Goal: Task Accomplishment & Management: Manage account settings

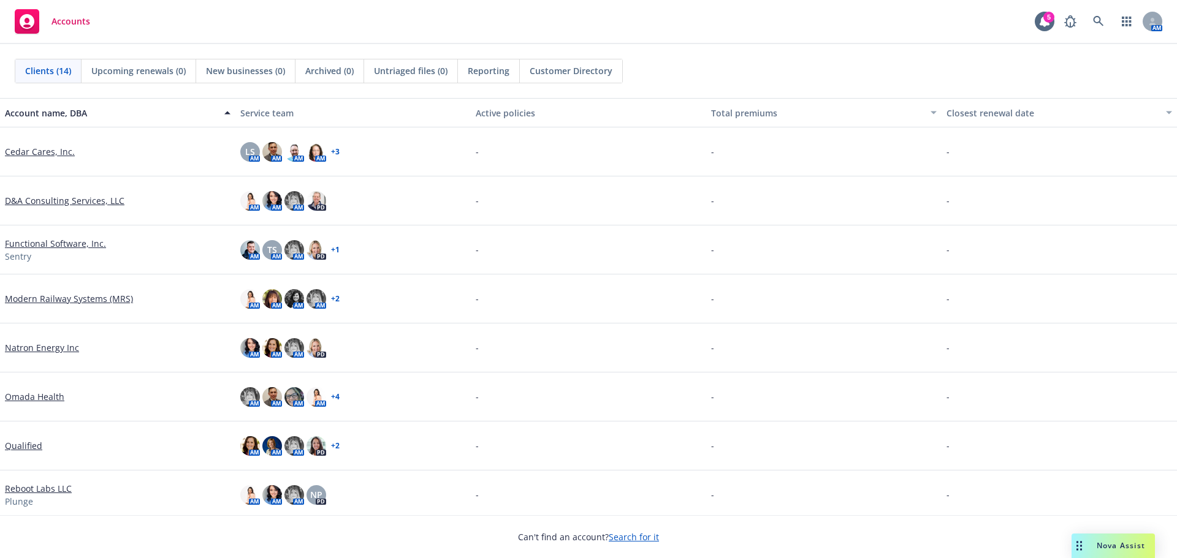
click at [633, 533] on link "Search for it" at bounding box center [634, 537] width 50 height 12
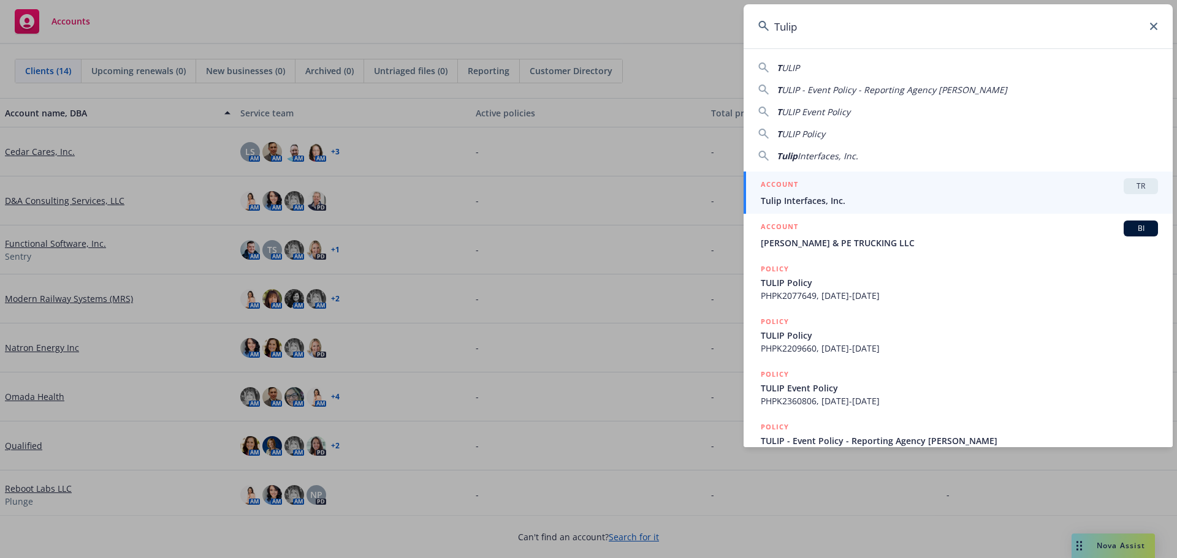
type input "Tulip"
click at [792, 190] on h5 "ACCOUNT" at bounding box center [779, 185] width 37 height 15
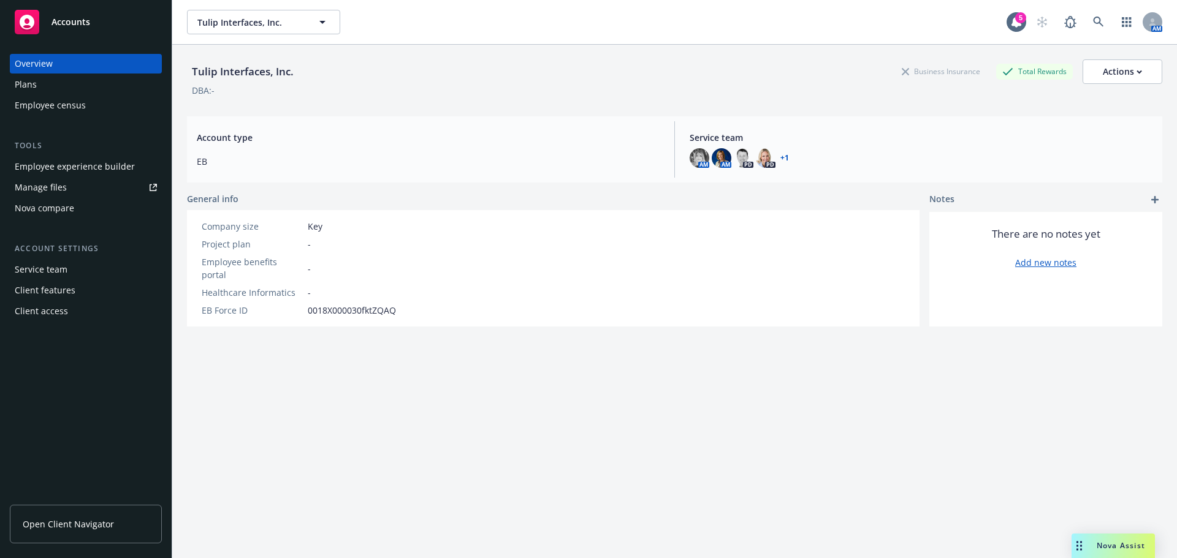
click at [80, 166] on div "Employee experience builder" at bounding box center [75, 167] width 120 height 20
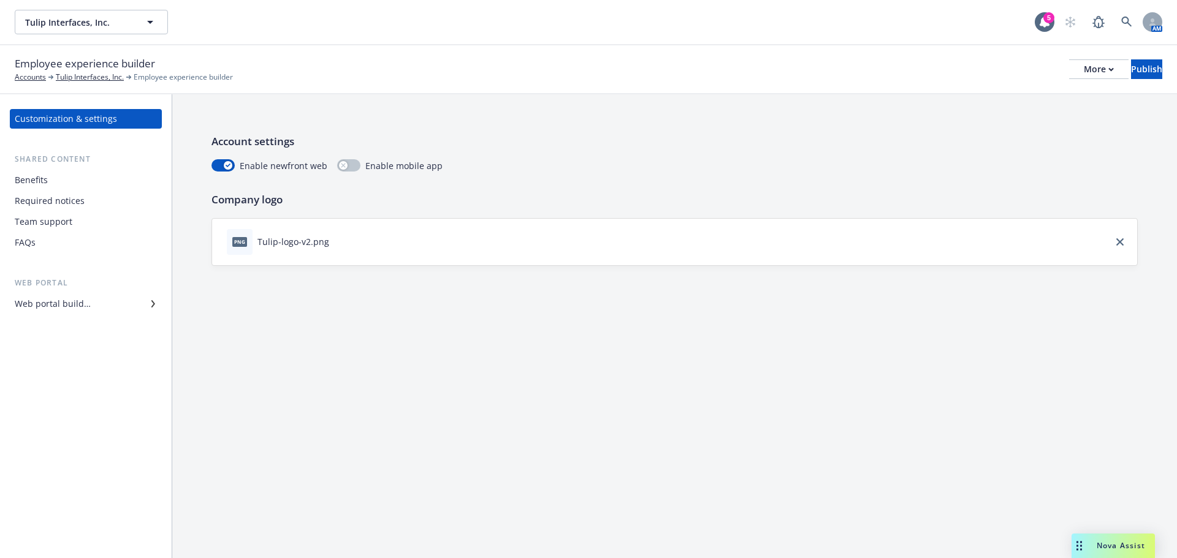
click at [46, 300] on div "Web portal builder" at bounding box center [53, 304] width 76 height 20
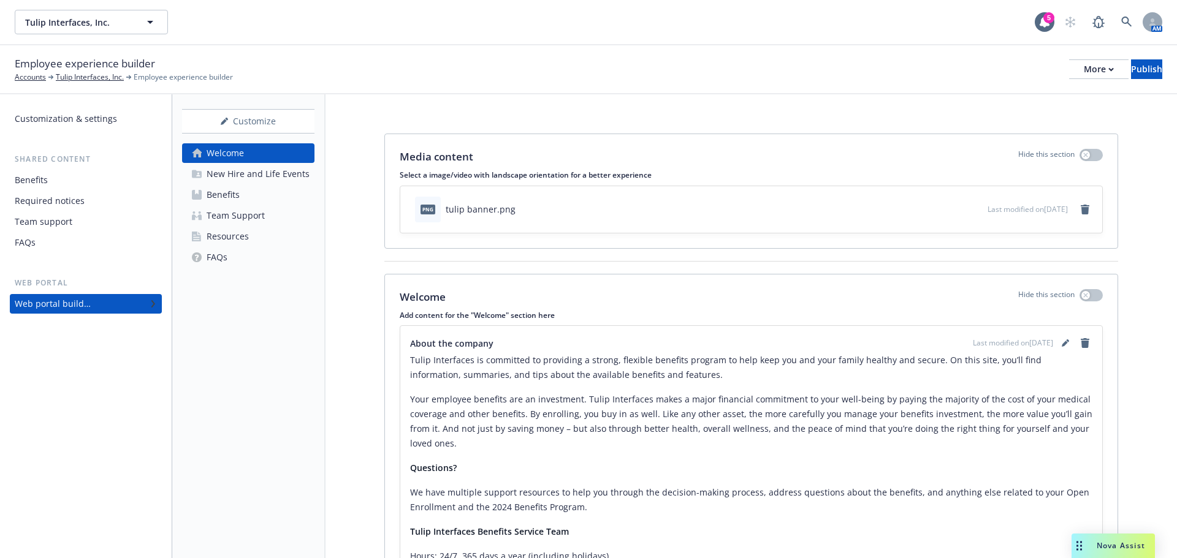
click at [225, 236] on div "Resources" at bounding box center [228, 237] width 42 height 20
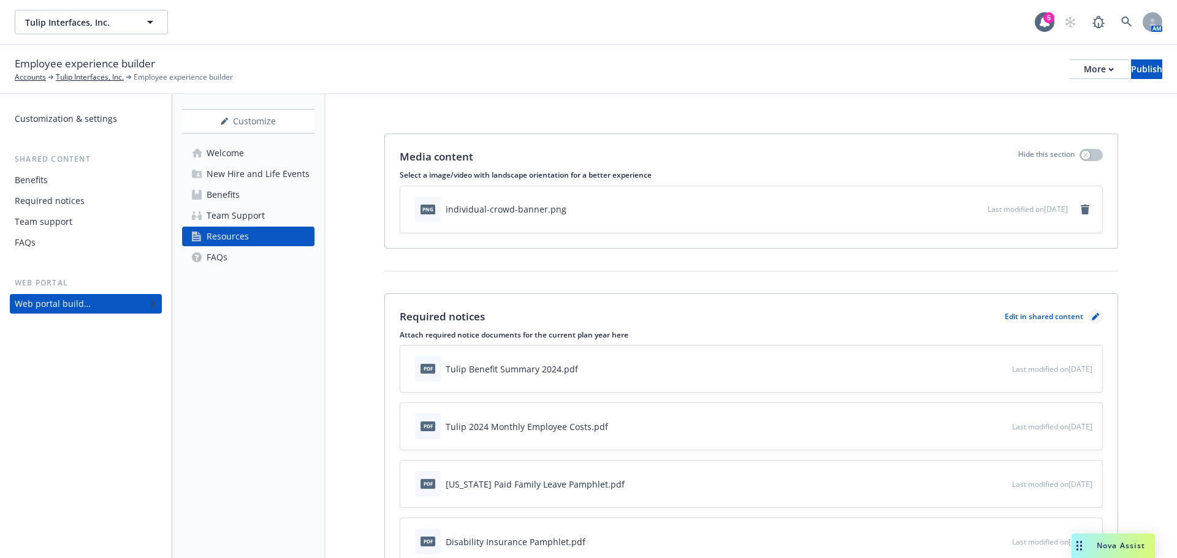
click at [1092, 313] on icon "pencil" at bounding box center [1095, 316] width 7 height 7
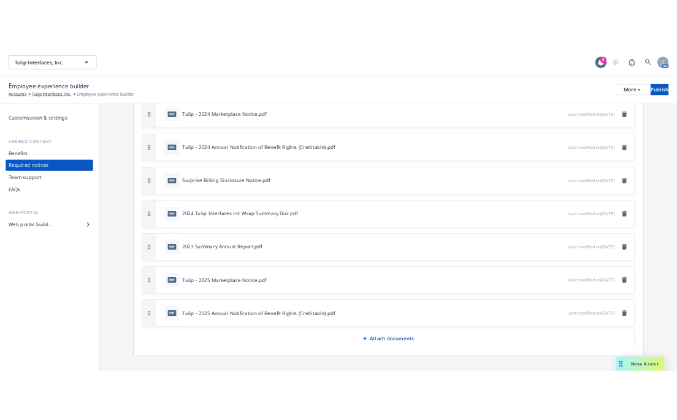
scroll to position [462, 0]
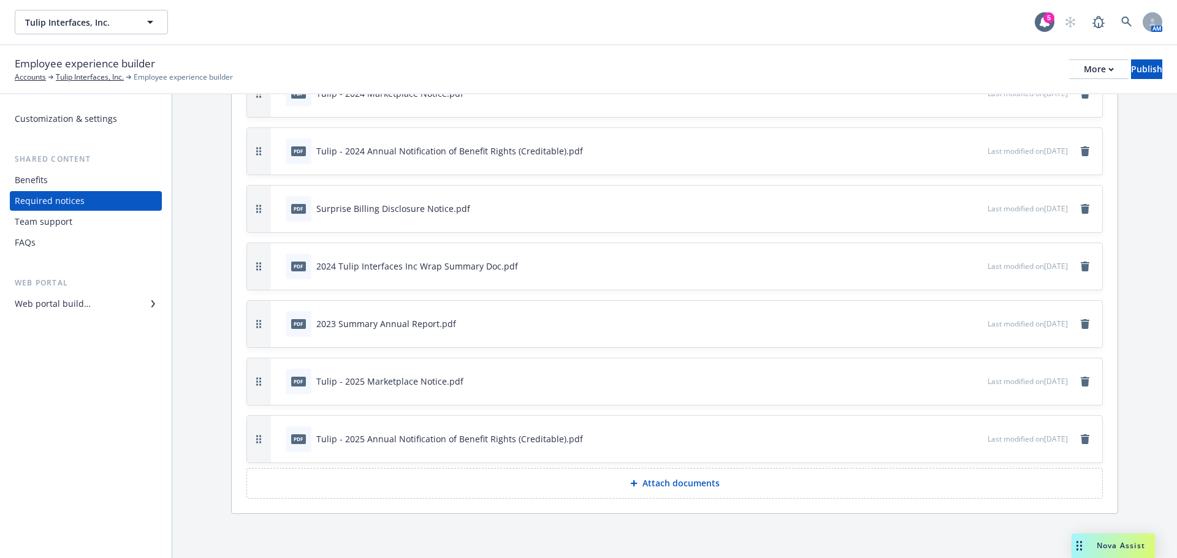
click at [664, 488] on p "Attach documents" at bounding box center [680, 484] width 77 height 12
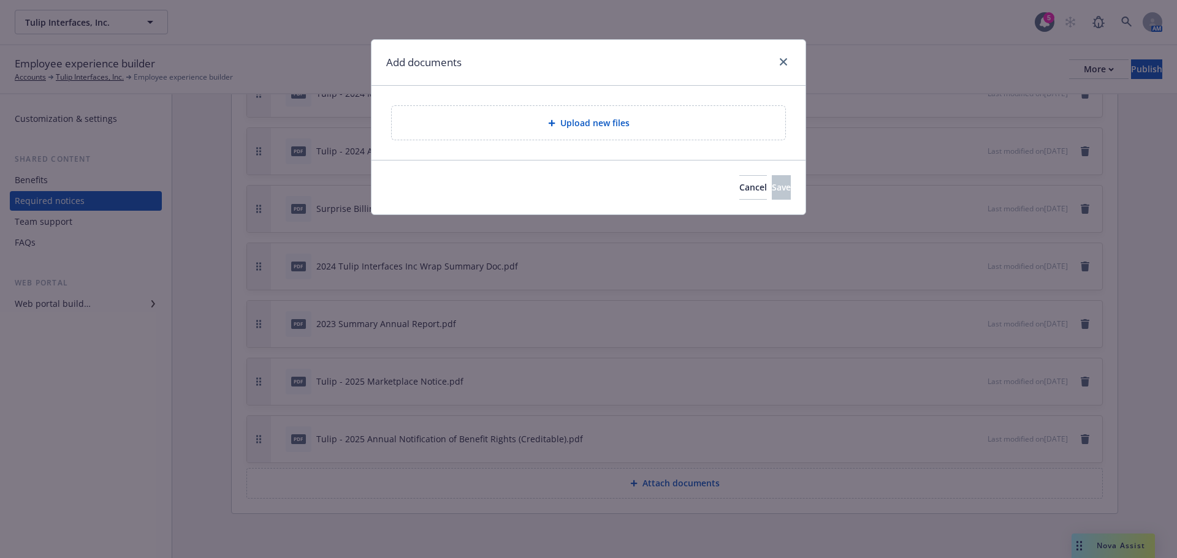
click at [574, 129] on div "Upload new files" at bounding box center [589, 123] width 374 height 14
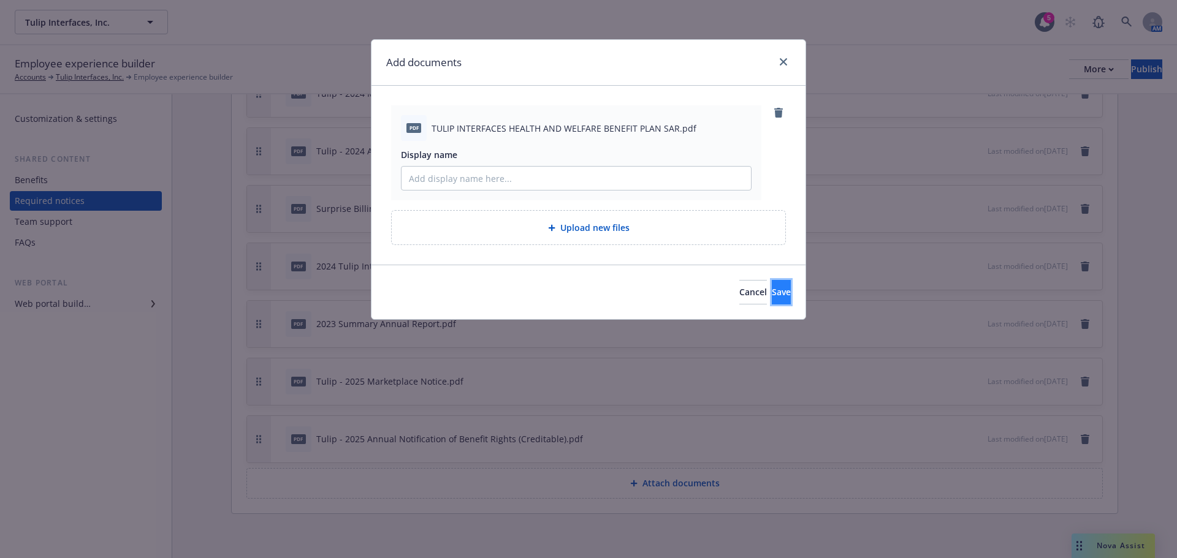
click at [772, 292] on button "Save" at bounding box center [781, 292] width 19 height 25
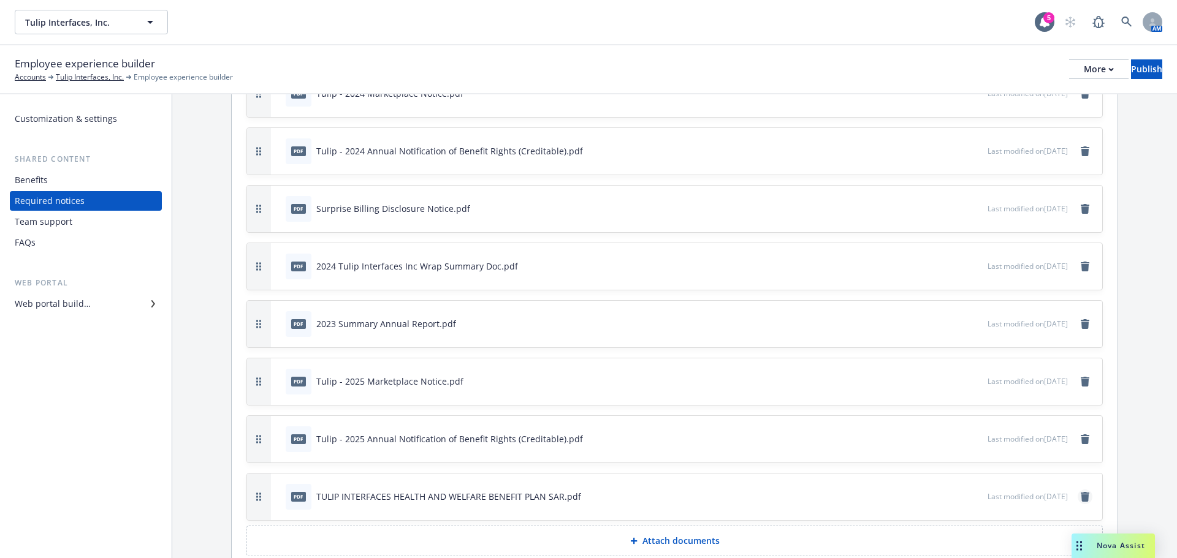
click at [1081, 499] on icon "remove" at bounding box center [1085, 497] width 9 height 10
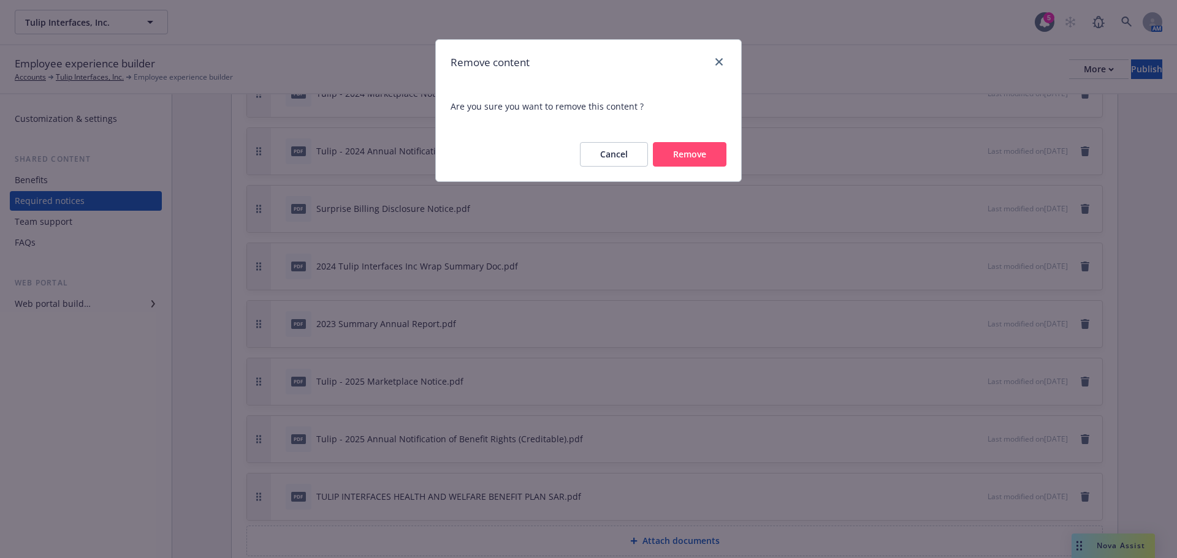
click at [671, 154] on button "Remove" at bounding box center [690, 154] width 74 height 25
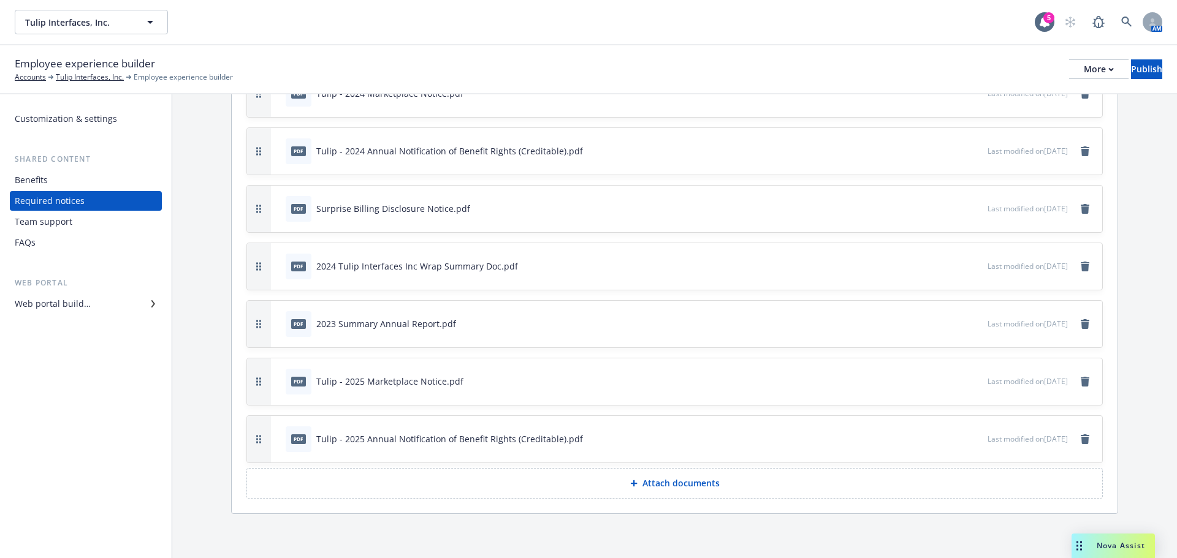
click at [672, 479] on p "Attach documents" at bounding box center [680, 484] width 77 height 12
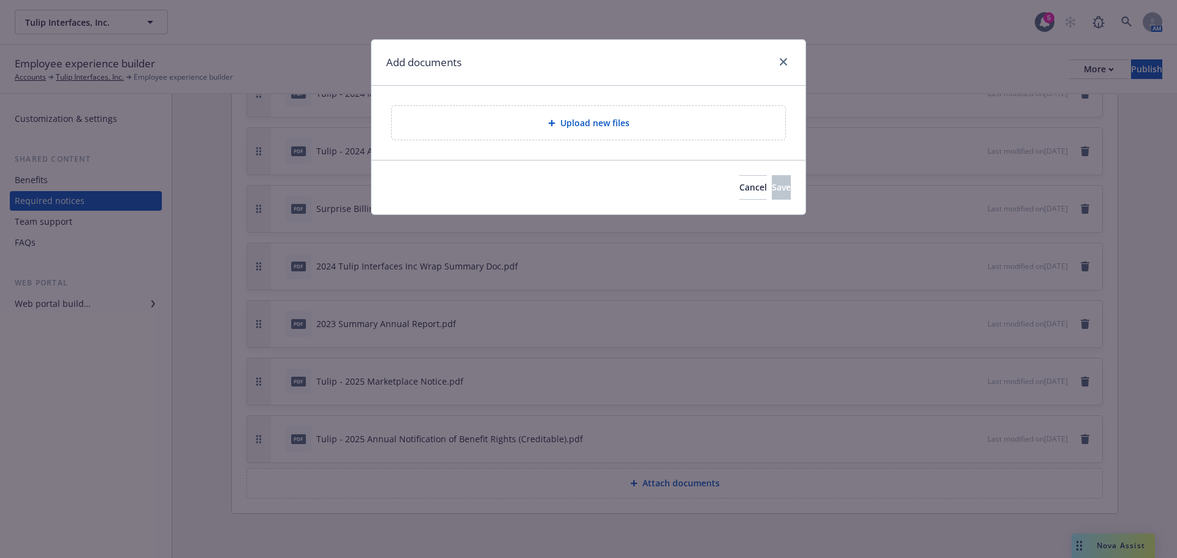
click at [496, 124] on div "Upload new files" at bounding box center [589, 123] width 374 height 14
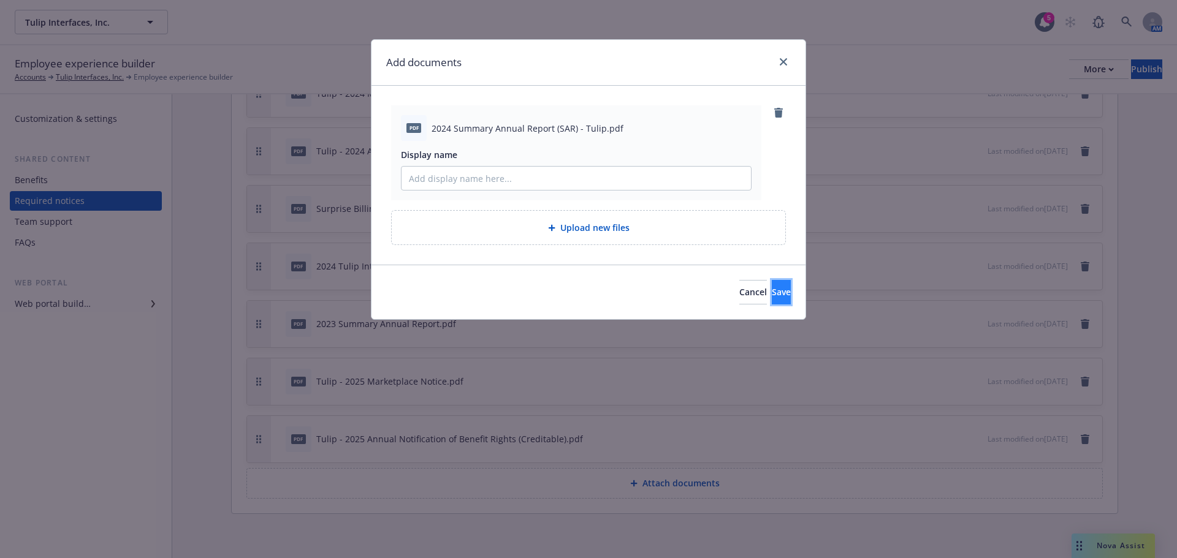
click at [772, 292] on span "Save" at bounding box center [781, 292] width 19 height 12
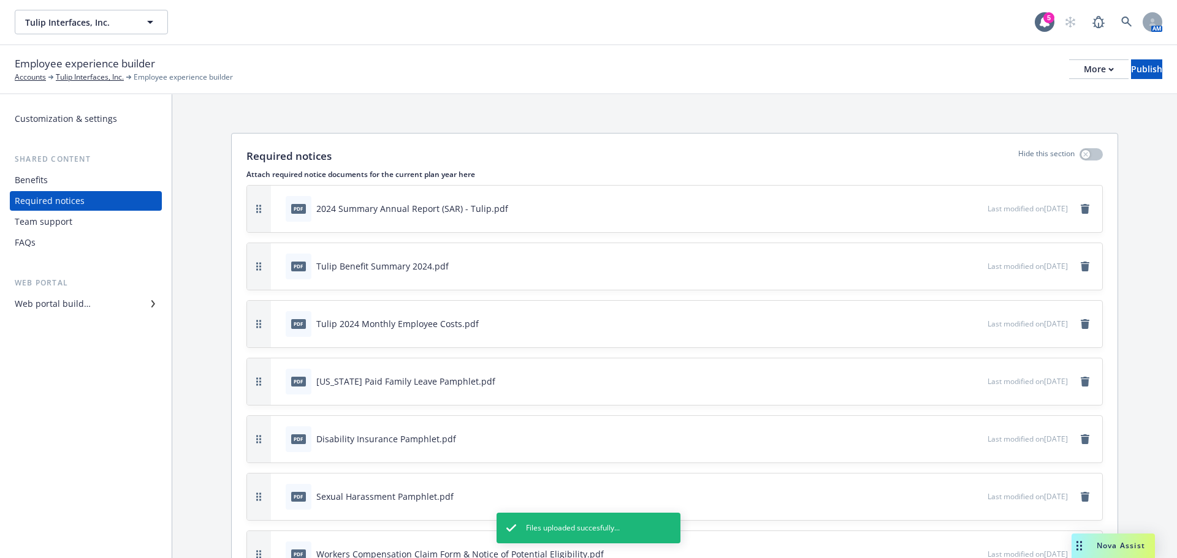
scroll to position [0, 0]
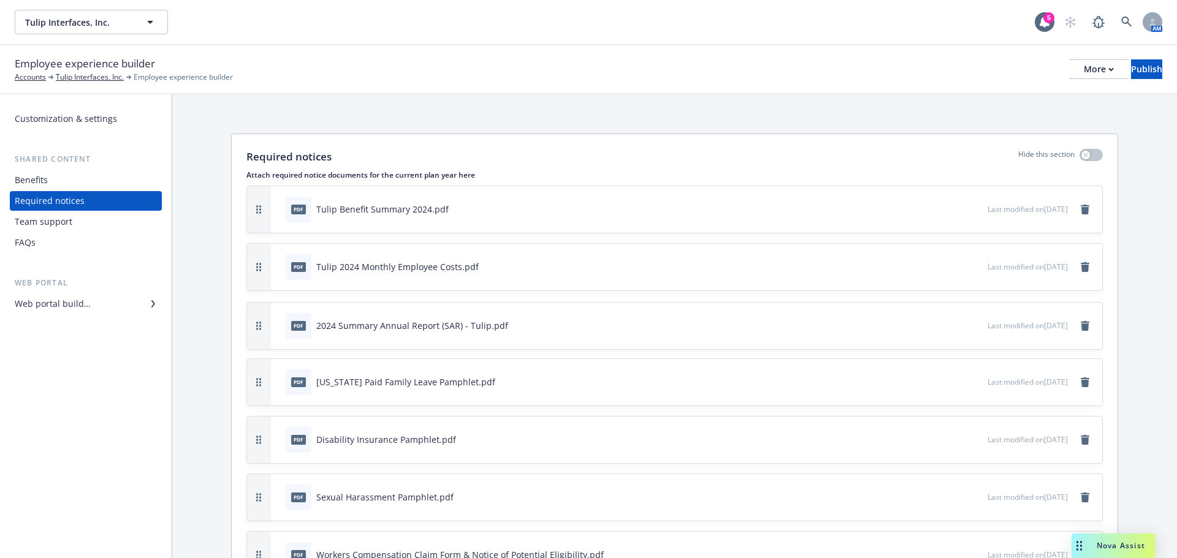
drag, startPoint x: 260, startPoint y: 500, endPoint x: 243, endPoint y: 329, distance: 171.9
click at [970, 210] on icon "preview file" at bounding box center [975, 208] width 11 height 9
